Goal: Transaction & Acquisition: Download file/media

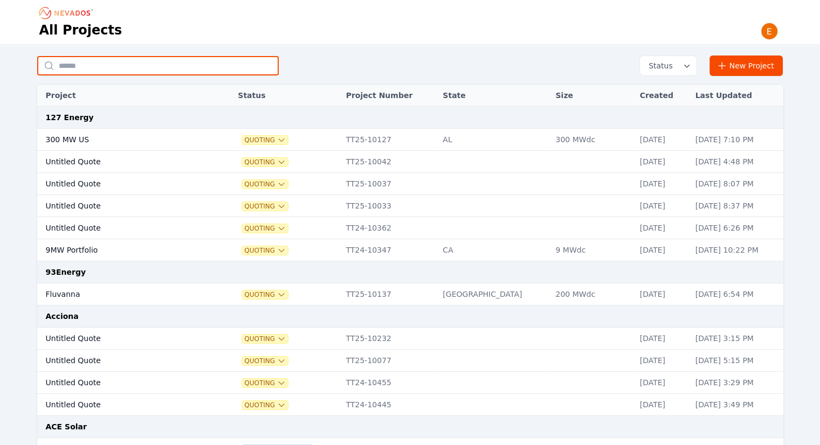
click at [164, 70] on input "text" at bounding box center [158, 65] width 242 height 19
type input "***"
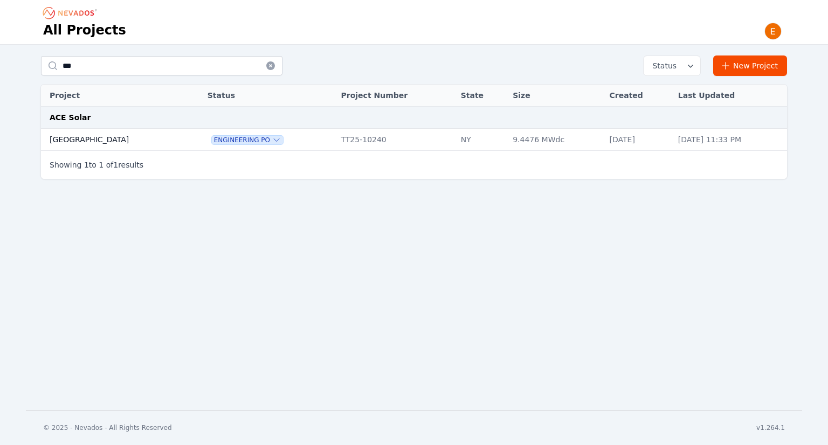
click at [90, 142] on td "[GEOGRAPHIC_DATA]" at bounding box center [113, 140] width 145 height 22
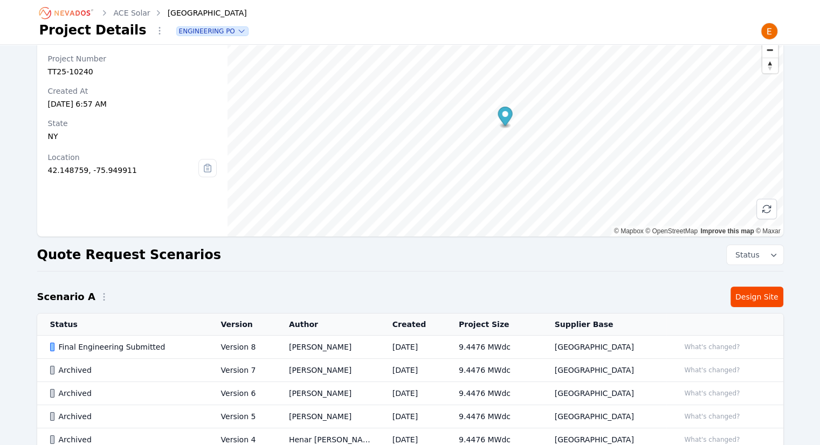
scroll to position [54, 0]
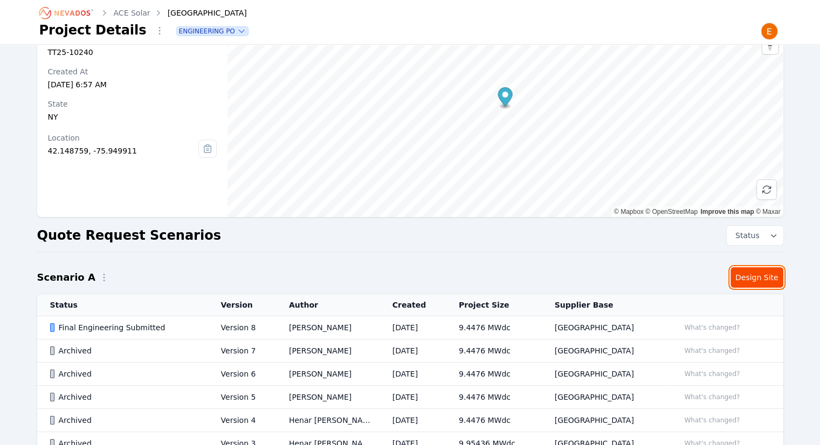
click at [746, 277] on link "Design Site" at bounding box center [757, 278] width 53 height 20
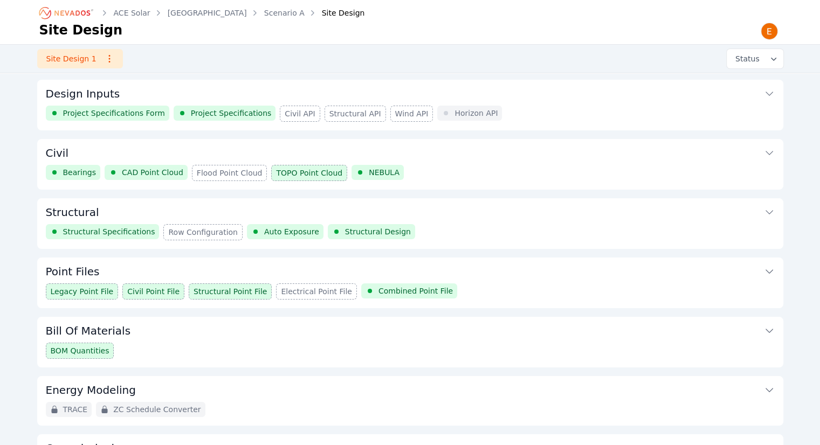
click at [486, 158] on button "Civil" at bounding box center [410, 152] width 729 height 26
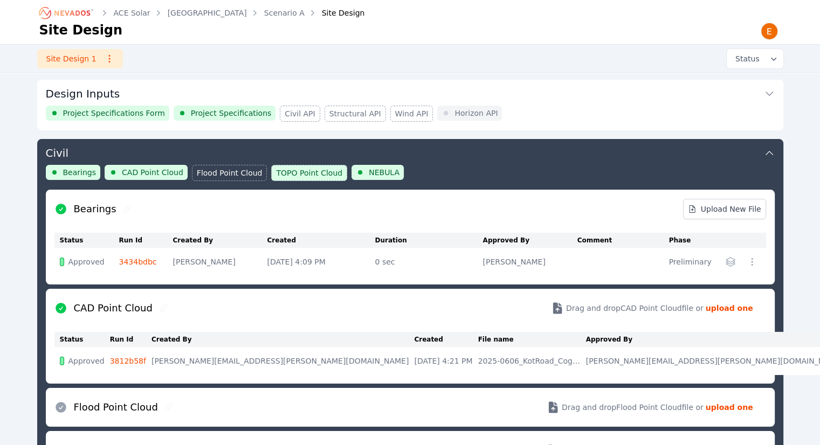
scroll to position [58, 0]
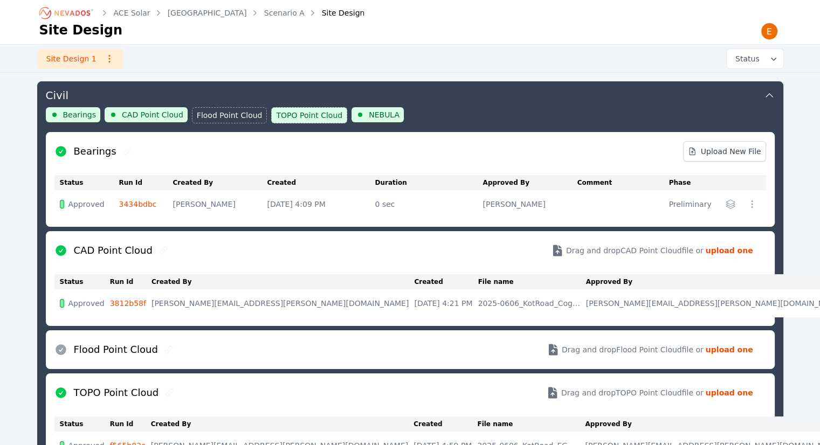
click at [129, 208] on link "3434bdbc" at bounding box center [138, 204] width 38 height 9
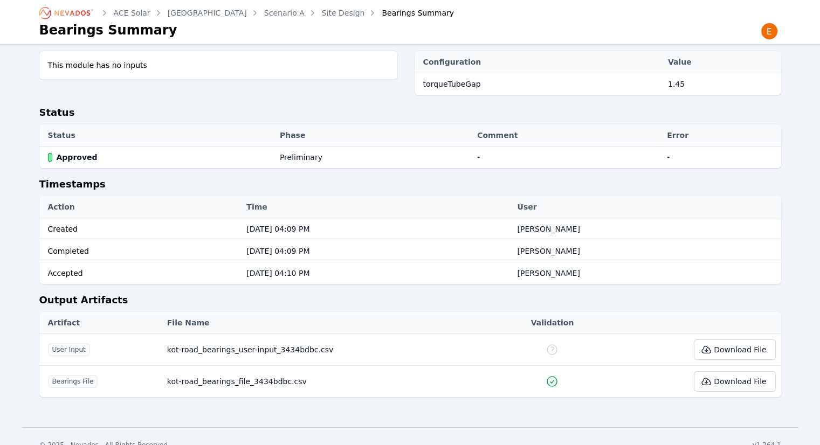
scroll to position [50, 0]
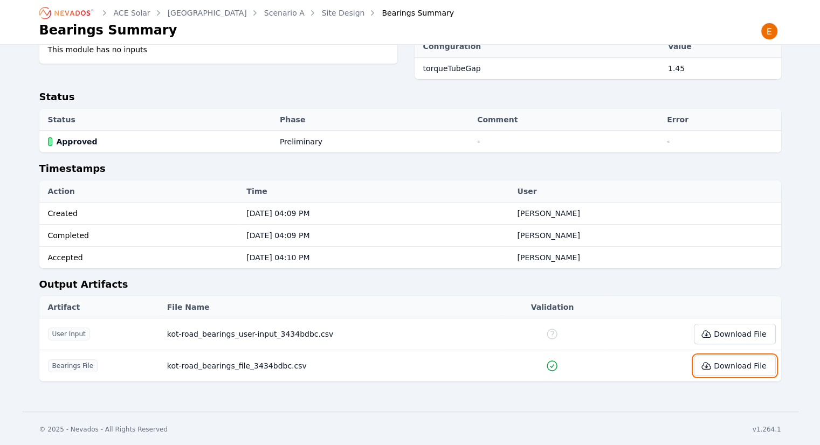
click at [742, 369] on button "Download File" at bounding box center [734, 366] width 81 height 20
